Goal: Register for event/course

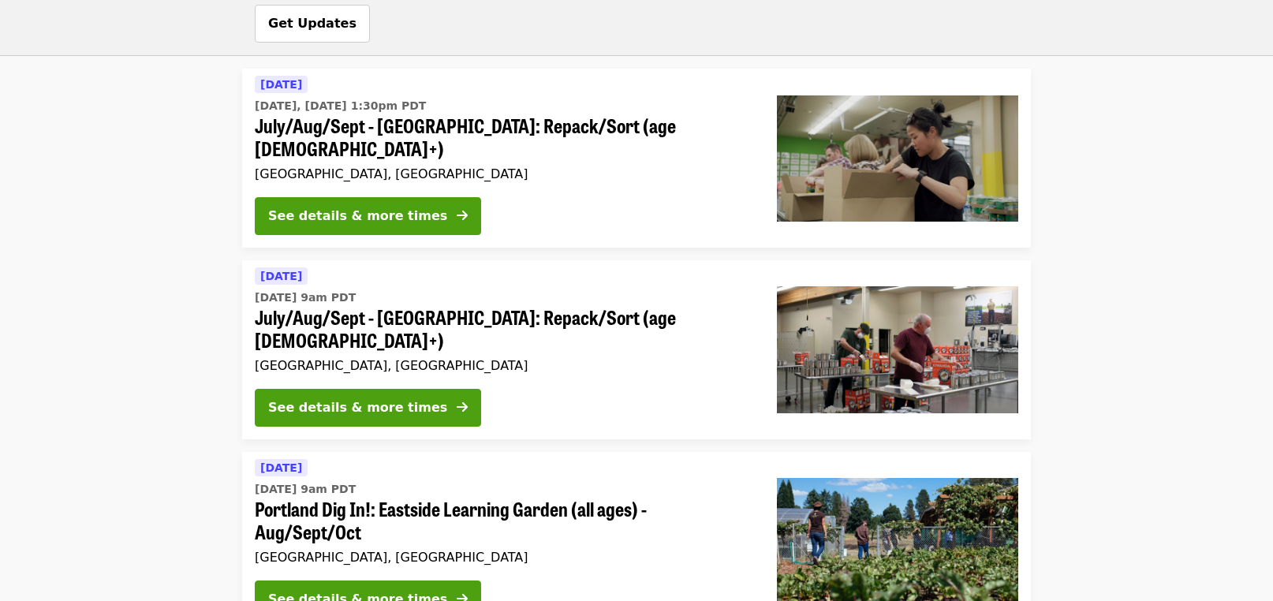
scroll to position [2159, 0]
click at [480, 307] on span "July/Aug/Sept - [GEOGRAPHIC_DATA]: Repack/Sort (age [DEMOGRAPHIC_DATA]+)" at bounding box center [503, 330] width 497 height 46
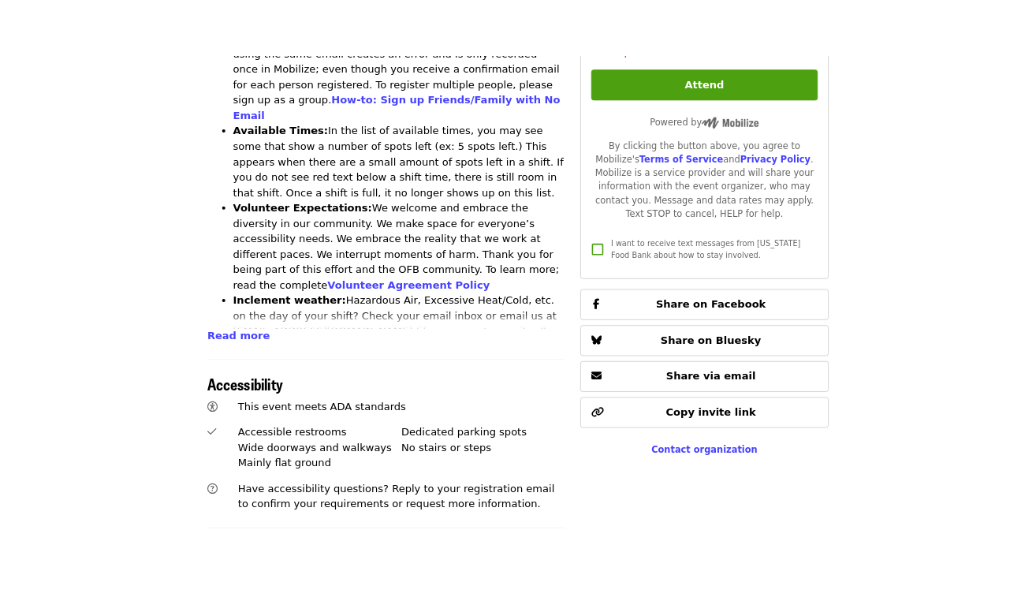
scroll to position [765, 0]
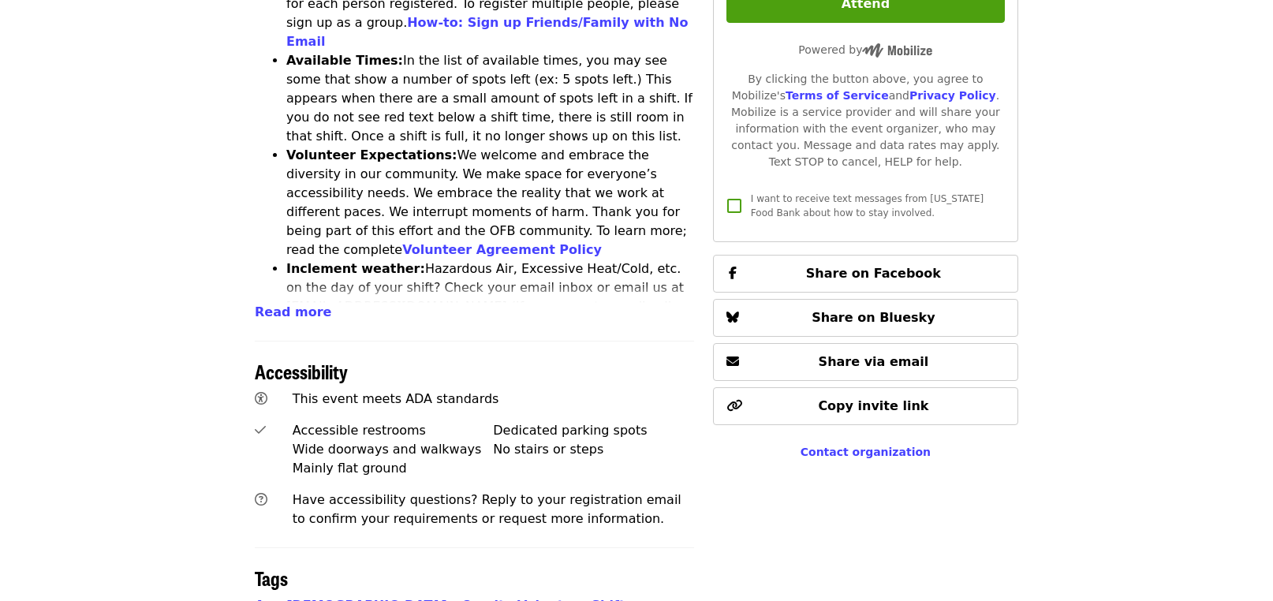
drag, startPoint x: 1261, startPoint y: 57, endPoint x: 1182, endPoint y: 66, distance: 79.4
click at [1182, 66] on article "July/Aug/Sept - [GEOGRAPHIC_DATA]: Repack/Sort (age [DEMOGRAPHIC_DATA]+) Highes…" at bounding box center [636, 140] width 1273 height 1673
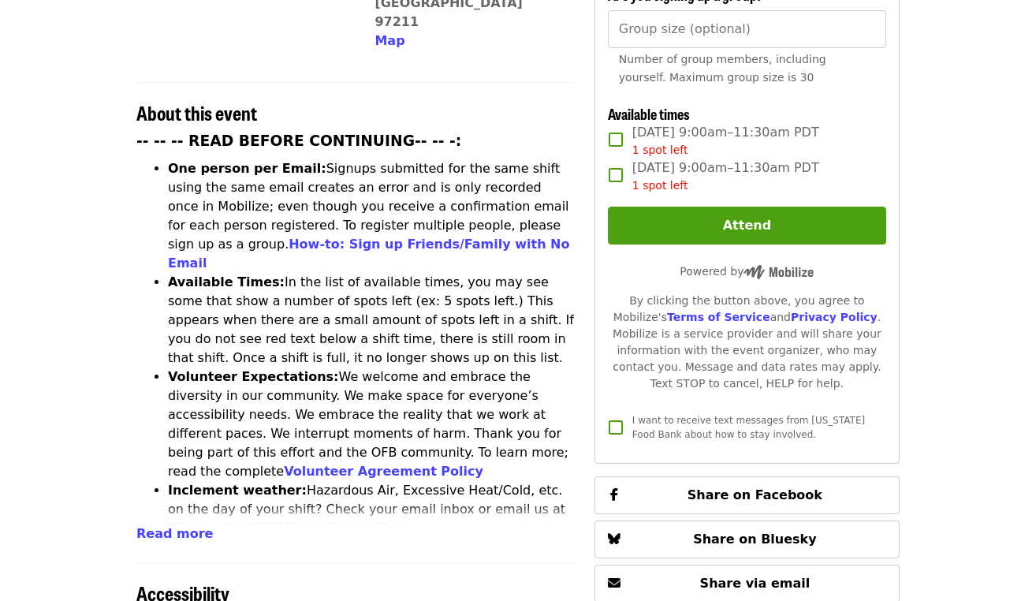
scroll to position [536, 0]
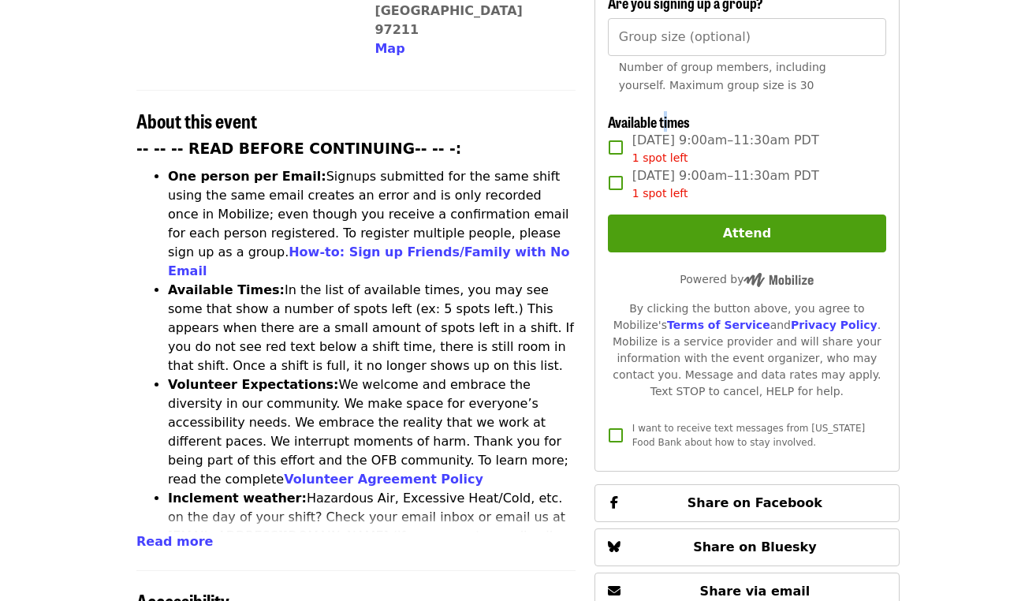
click at [667, 117] on span "Available times" at bounding box center [649, 121] width 82 height 21
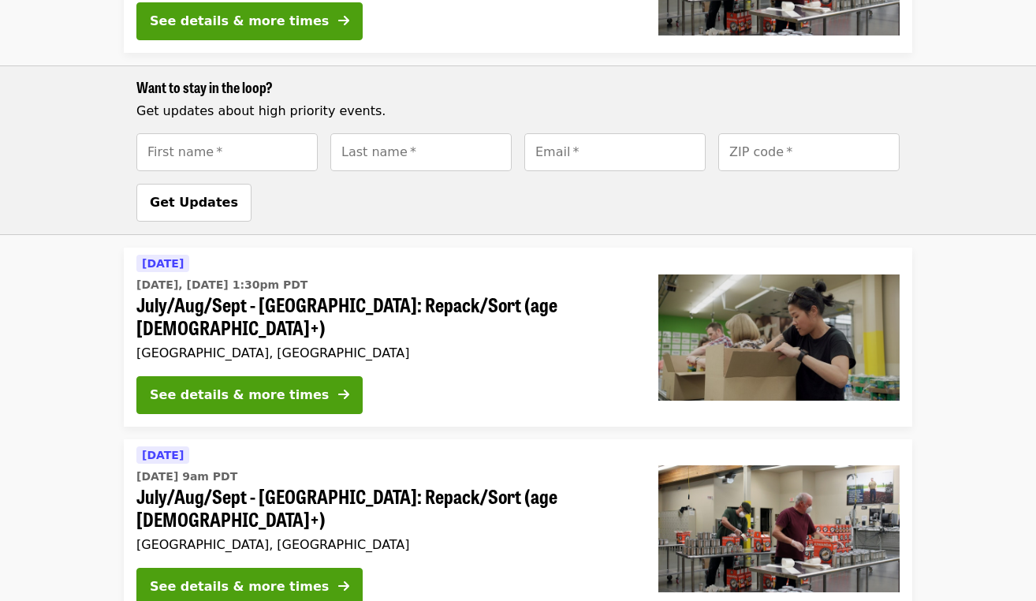
scroll to position [1991, 0]
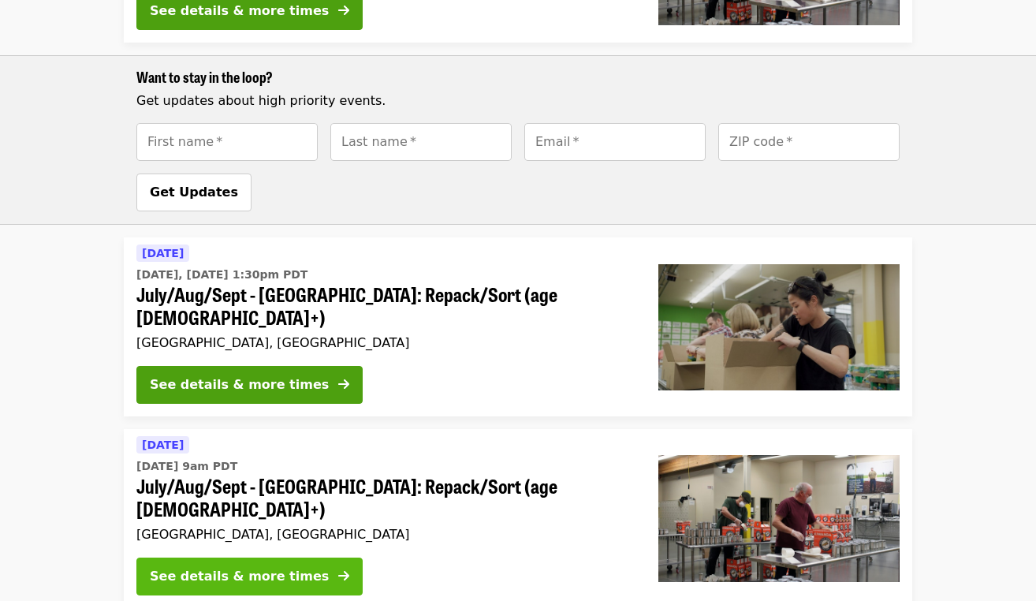
click at [288, 567] on div "See details & more times" at bounding box center [239, 576] width 179 height 19
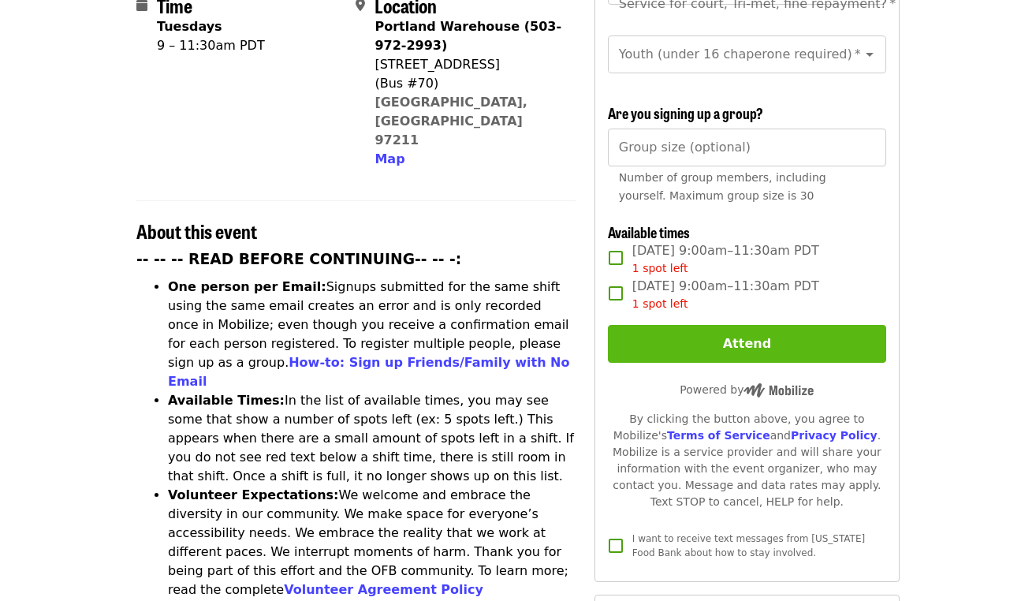
scroll to position [439, 0]
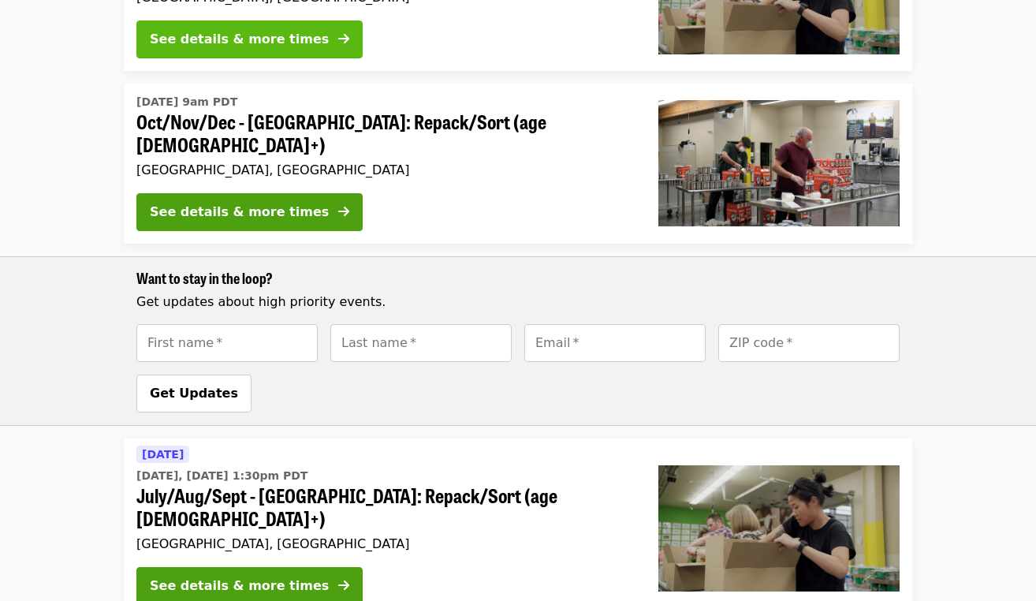
scroll to position [1791, 0]
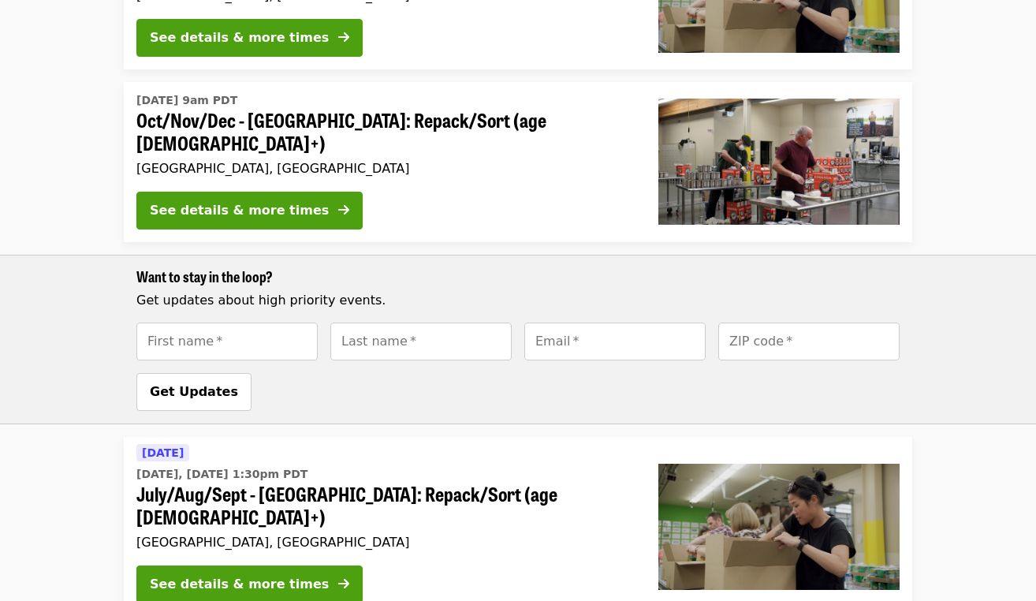
click at [275, 161] on div "[GEOGRAPHIC_DATA], [GEOGRAPHIC_DATA]" at bounding box center [384, 168] width 497 height 15
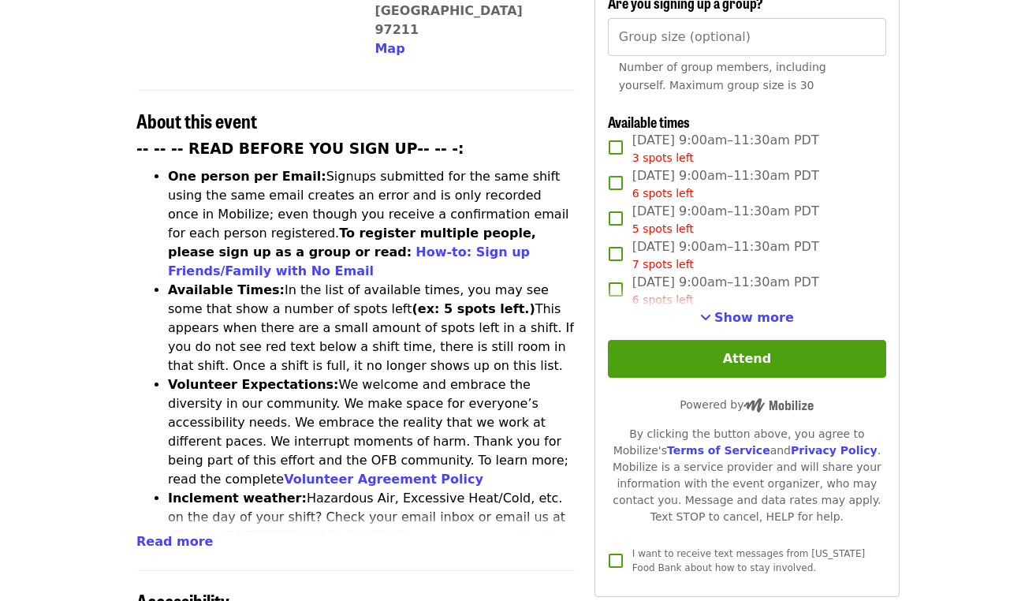
scroll to position [549, 0]
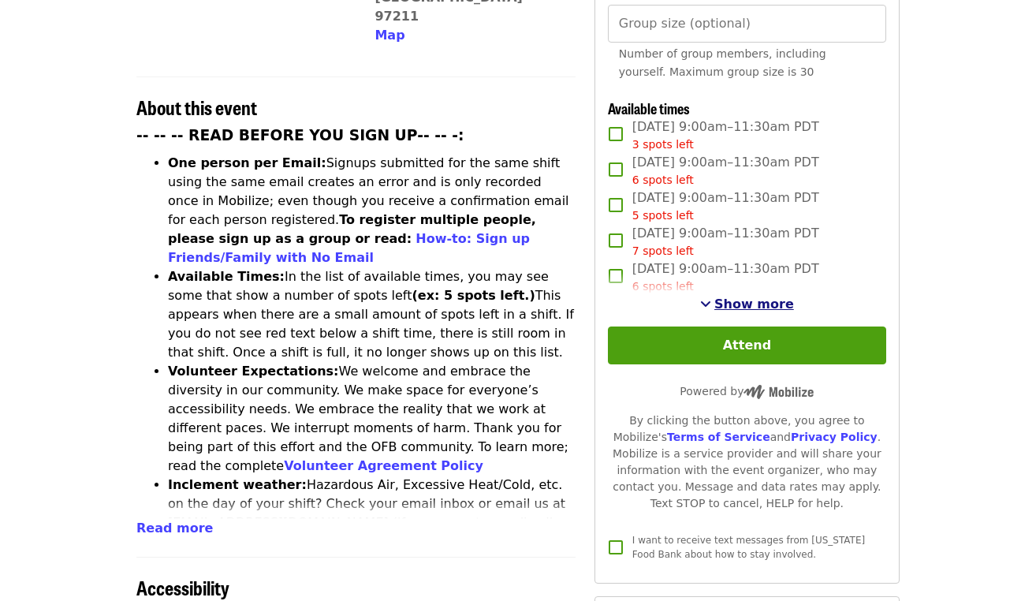
click at [734, 297] on span "Show more" at bounding box center [755, 304] width 80 height 15
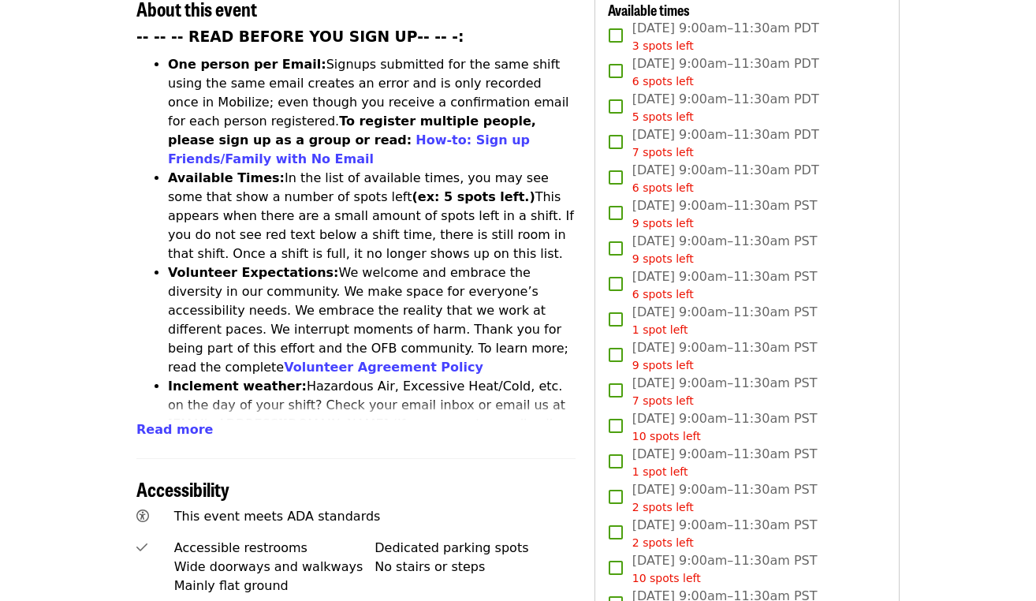
scroll to position [649, 0]
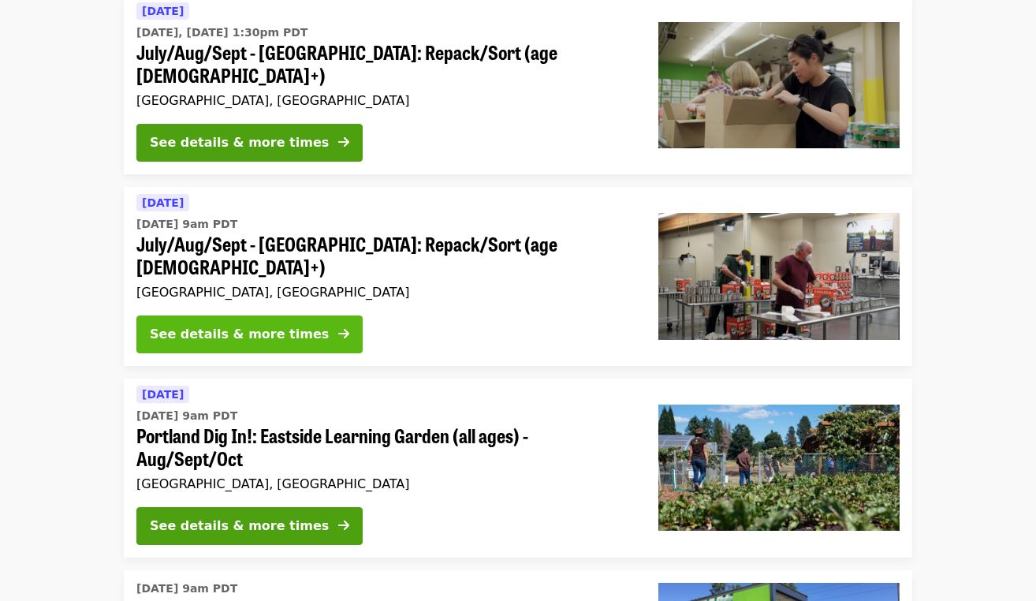
scroll to position [2223, 0]
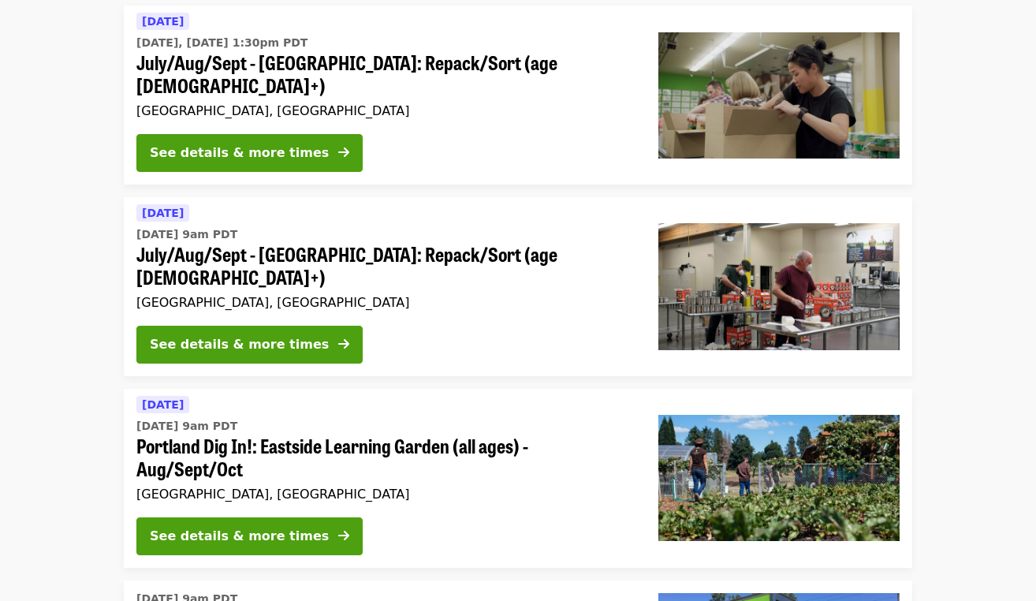
click at [316, 243] on span "July/Aug/Sept - [GEOGRAPHIC_DATA]: Repack/Sort (age [DEMOGRAPHIC_DATA]+)" at bounding box center [384, 266] width 497 height 46
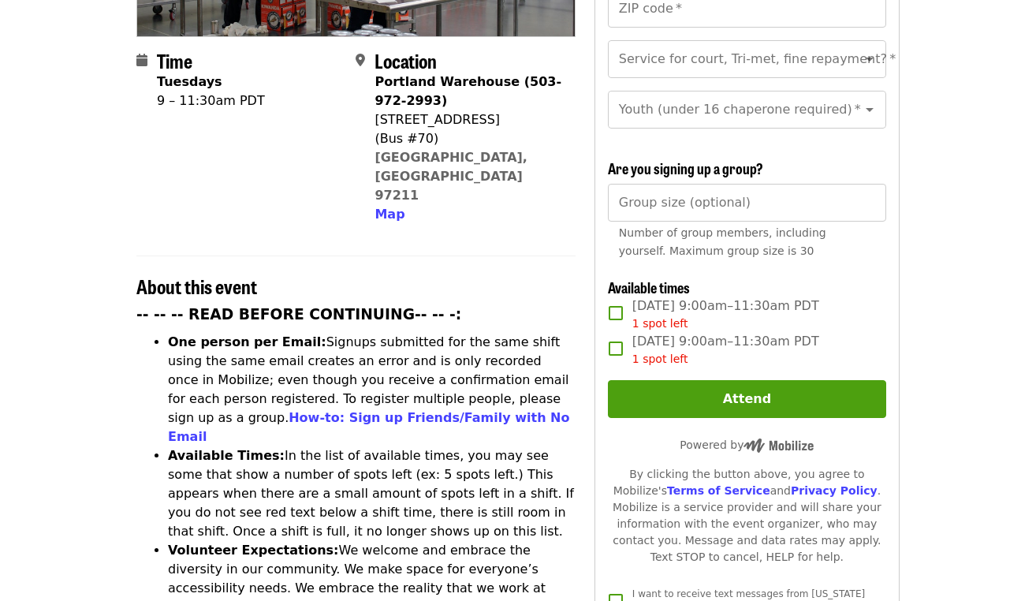
scroll to position [367, 0]
